Goal: Information Seeking & Learning: Find specific fact

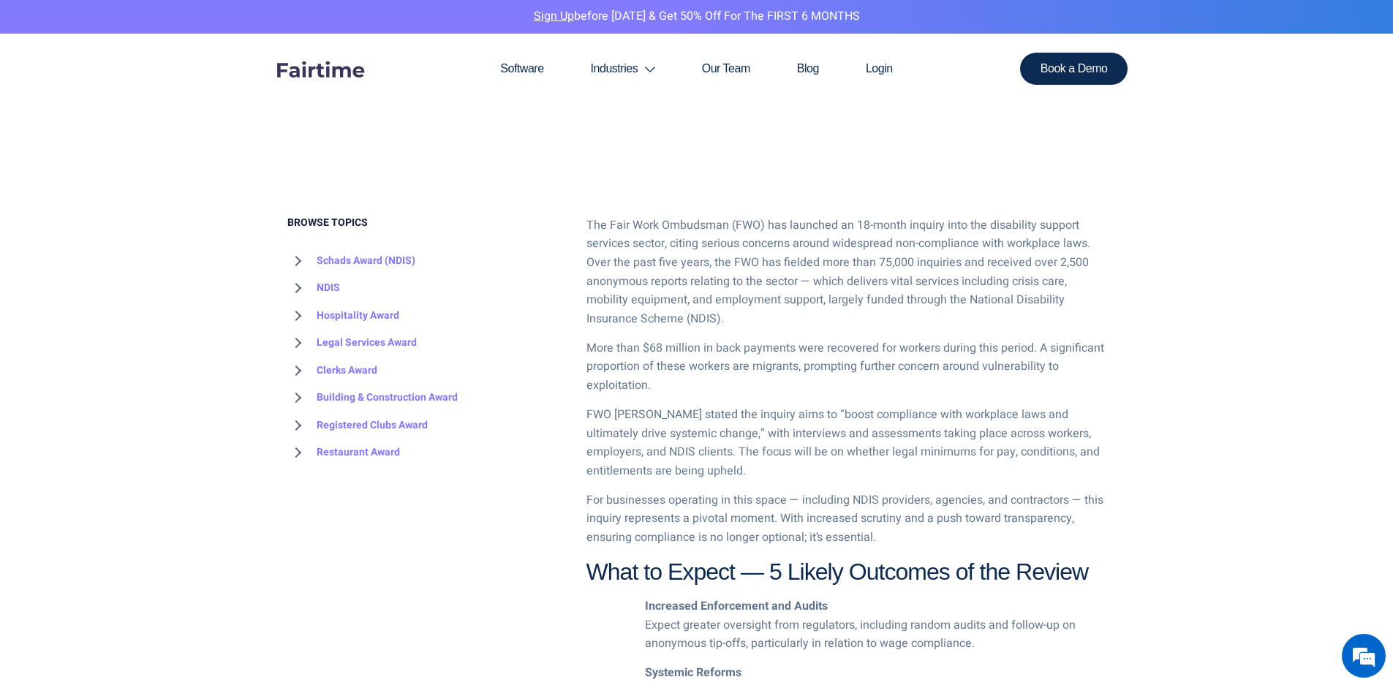
scroll to position [731, 0]
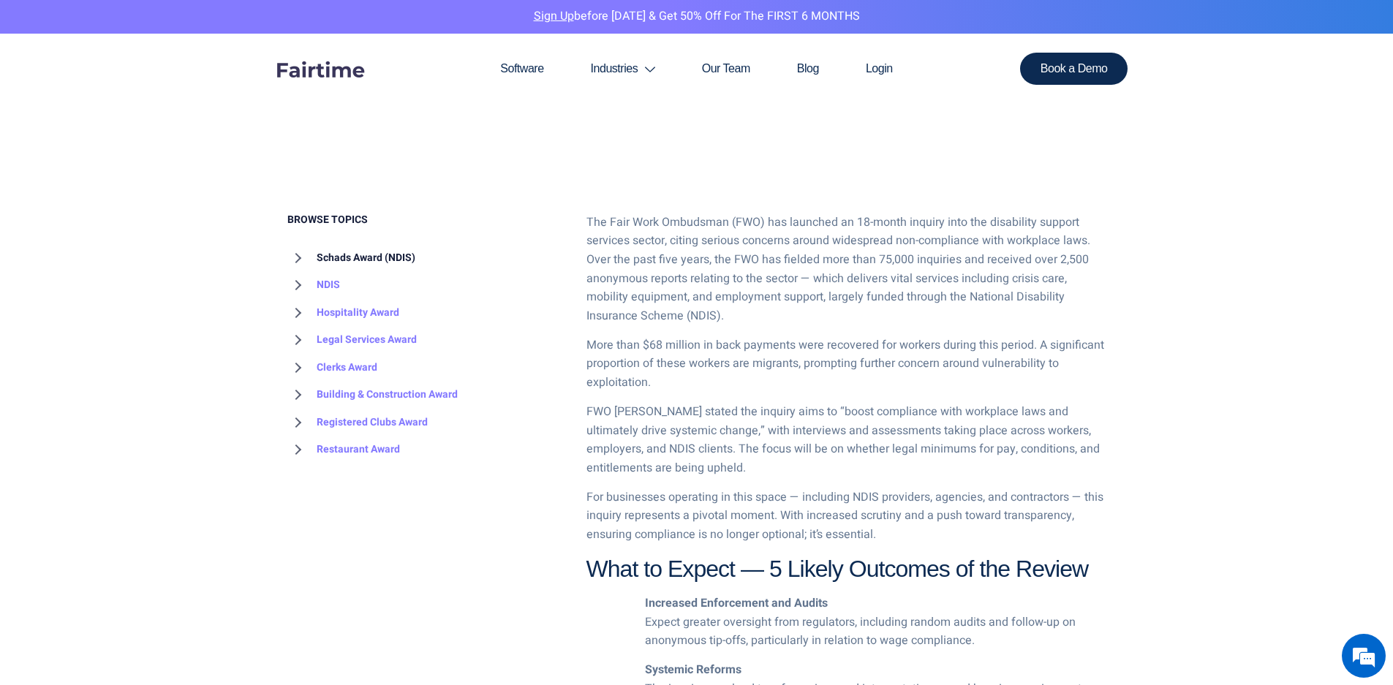
click at [358, 258] on link "Schads Award (NDIS)" at bounding box center [351, 258] width 128 height 28
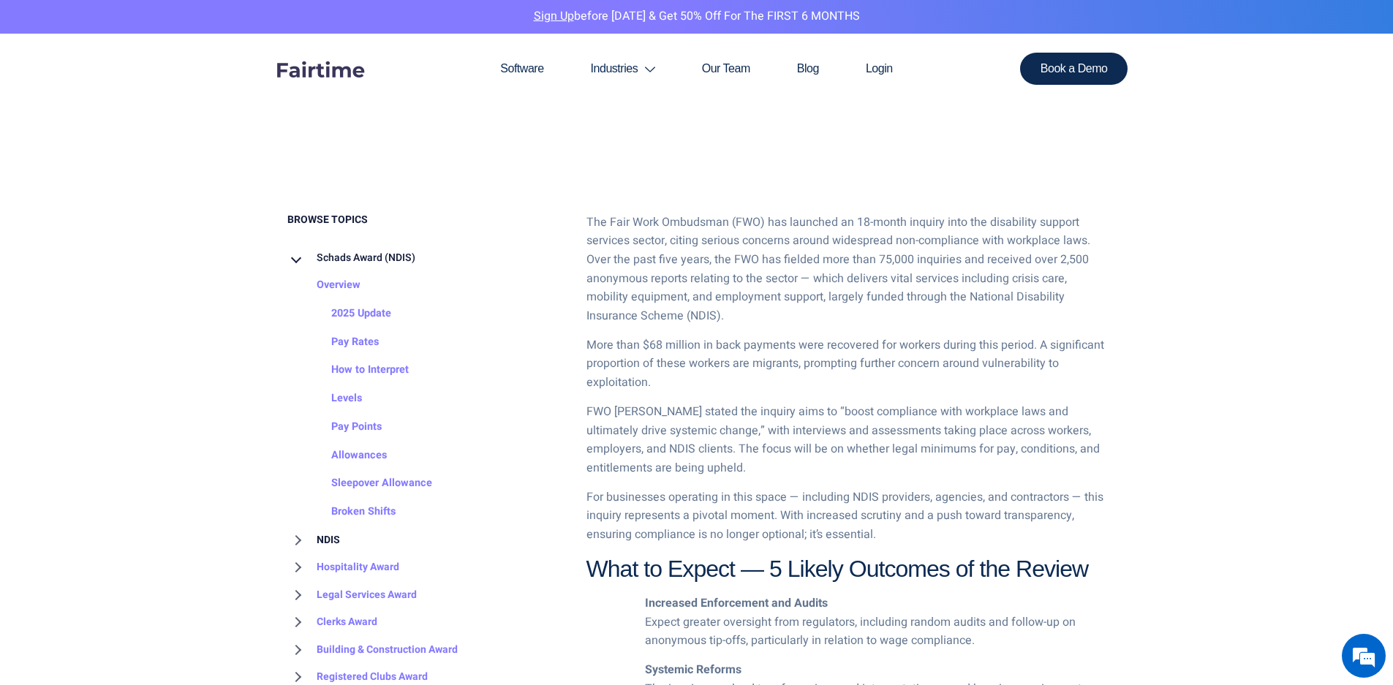
click at [332, 538] on link "NDIS" at bounding box center [313, 540] width 53 height 28
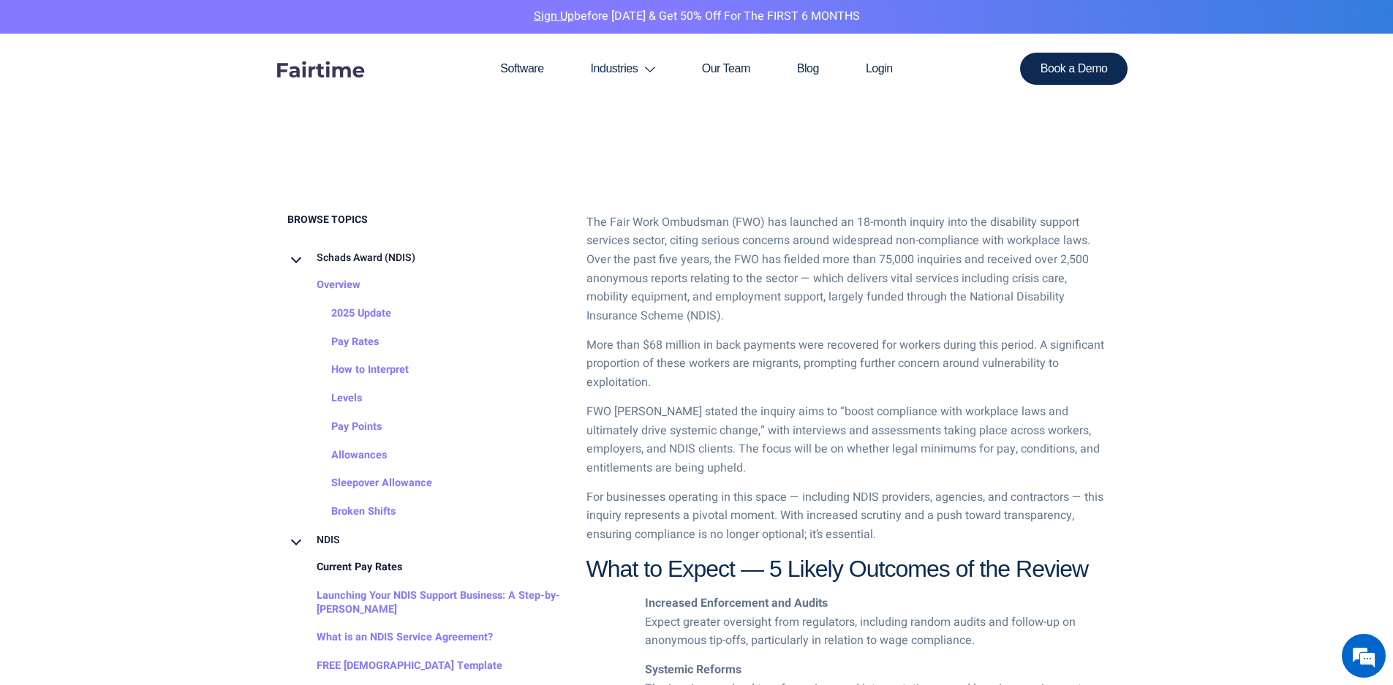
click at [385, 564] on link "Current Pay Rates" at bounding box center [344, 568] width 115 height 29
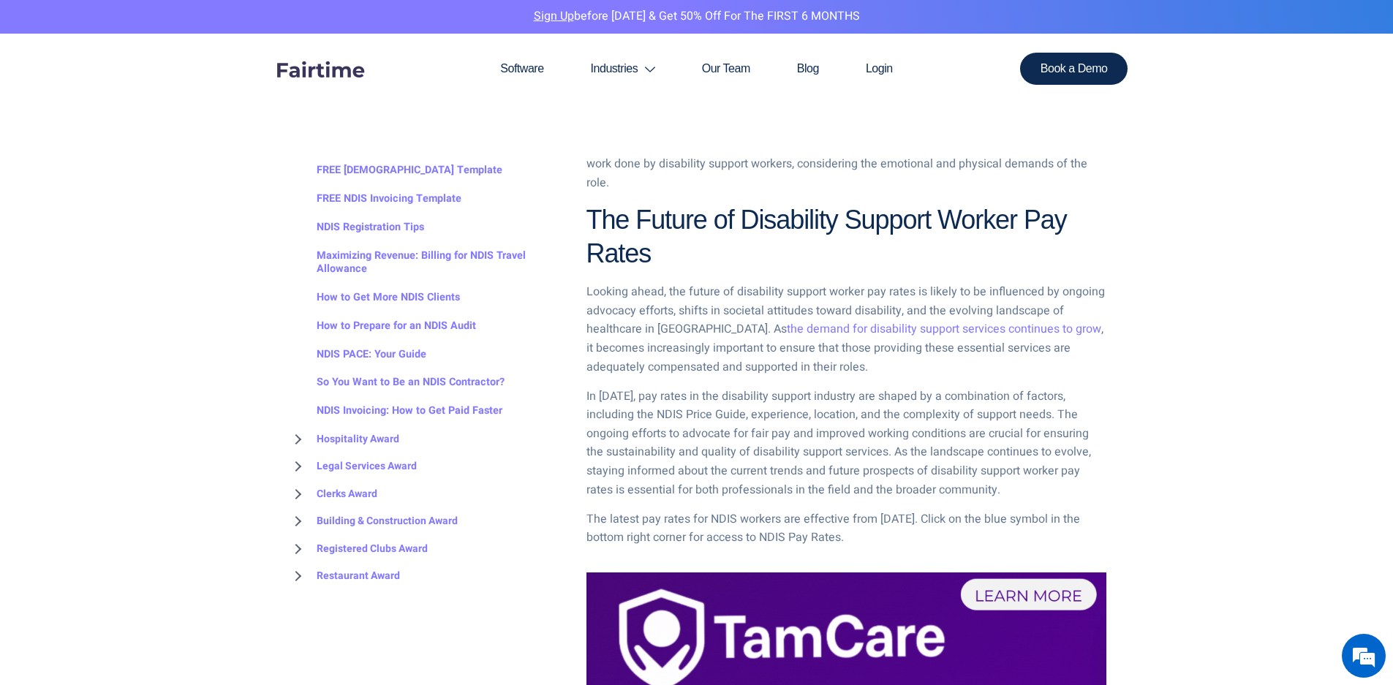
scroll to position [1682, 0]
